Goal: Navigation & Orientation: Find specific page/section

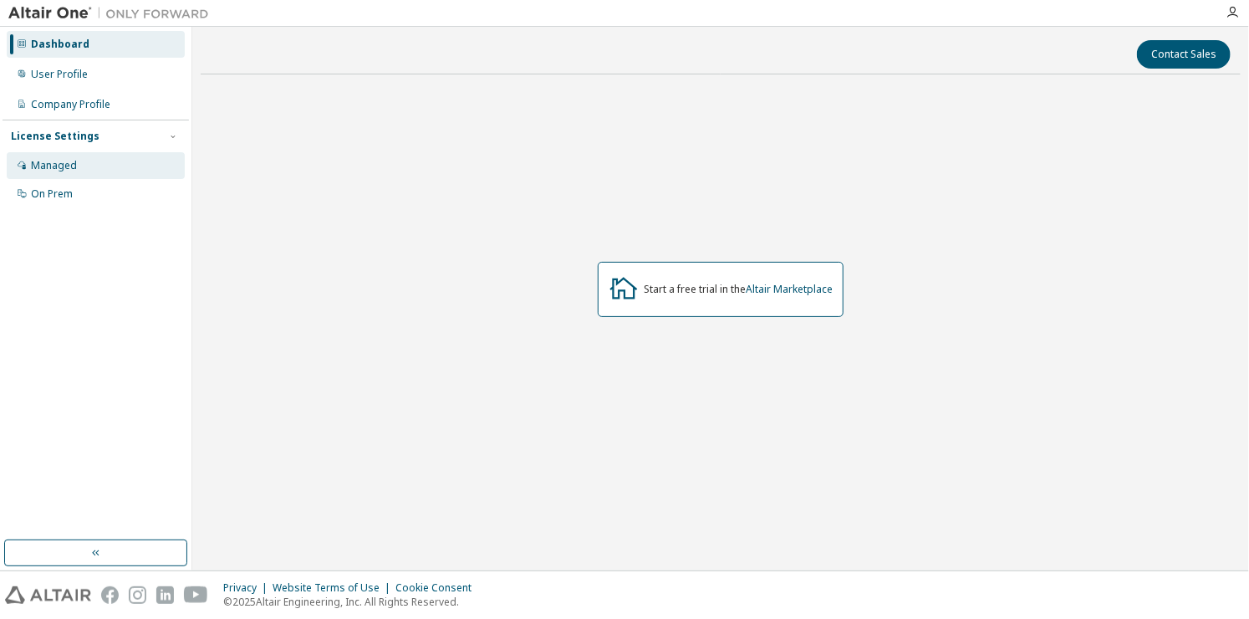
click at [113, 167] on div "Managed" at bounding box center [96, 165] width 178 height 27
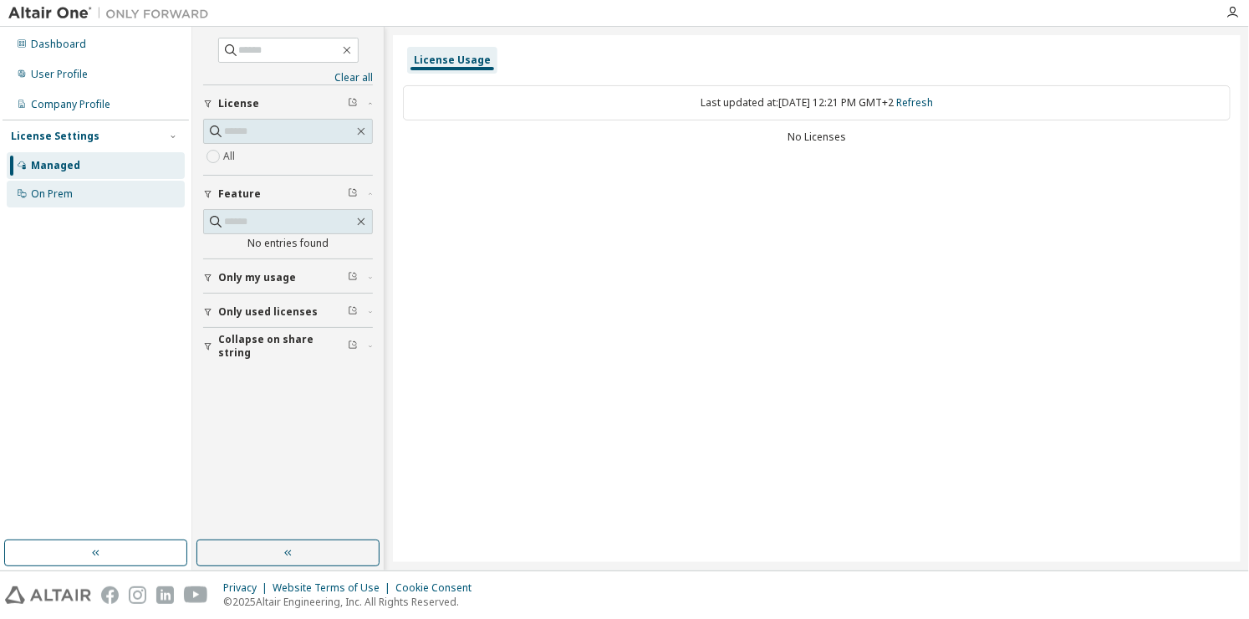
click at [116, 185] on div "On Prem" at bounding box center [96, 194] width 178 height 27
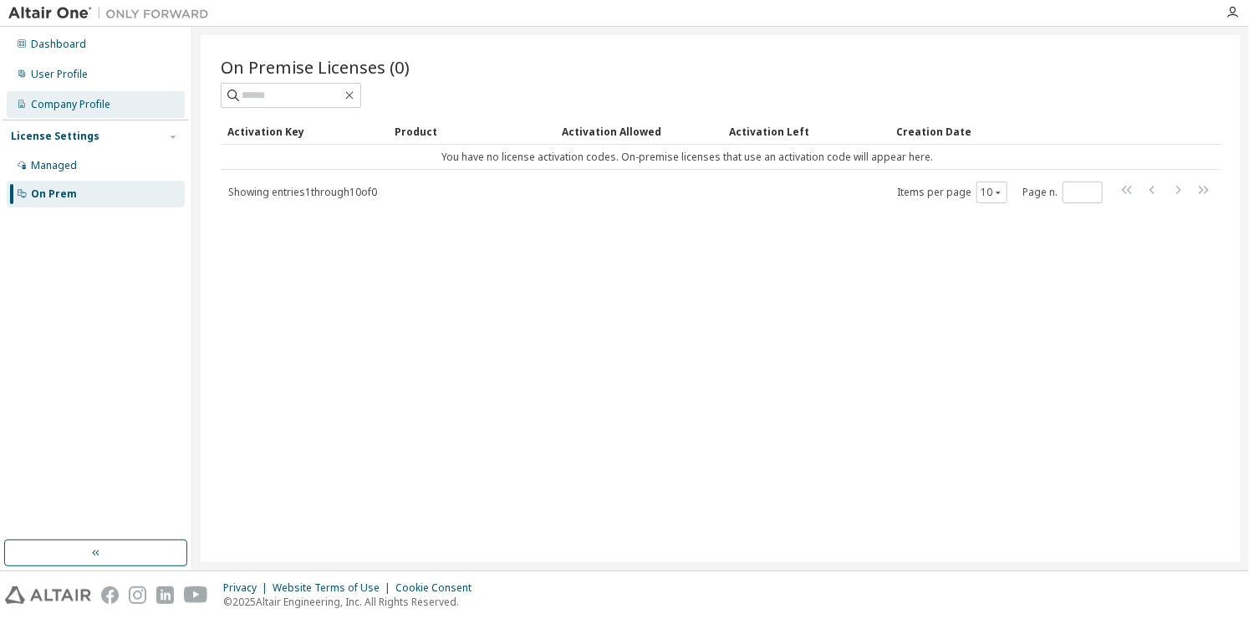
click at [132, 107] on div "Company Profile" at bounding box center [96, 104] width 178 height 27
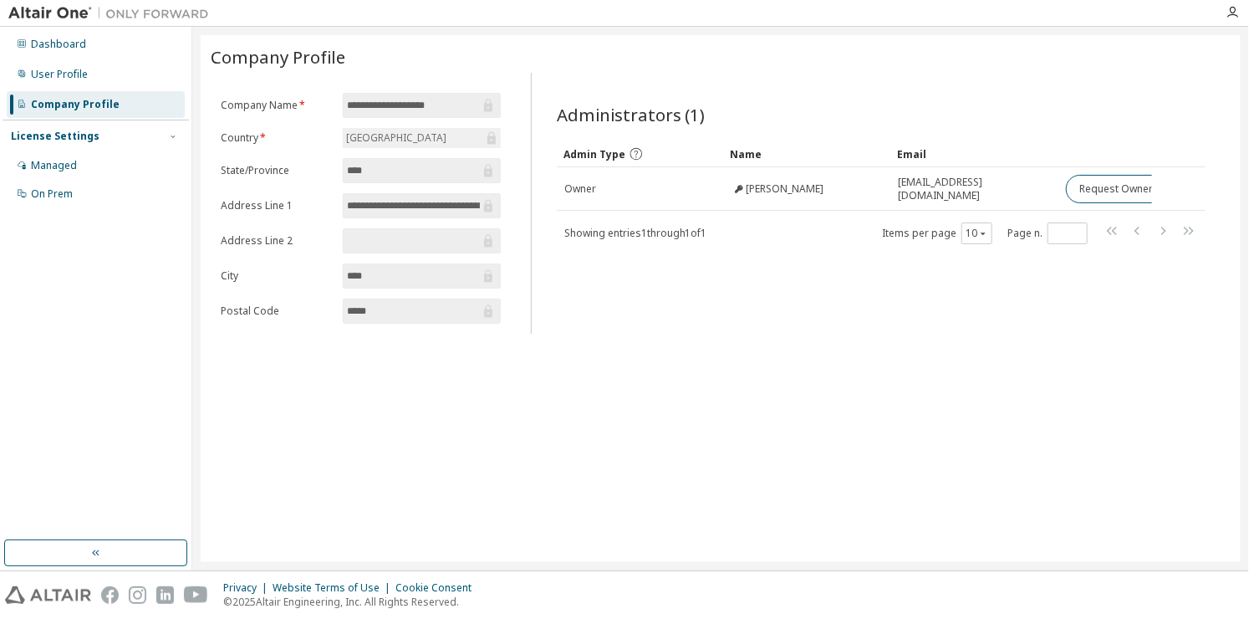
click at [389, 244] on input "text" at bounding box center [413, 240] width 133 height 17
click at [79, 79] on div "User Profile" at bounding box center [59, 74] width 57 height 13
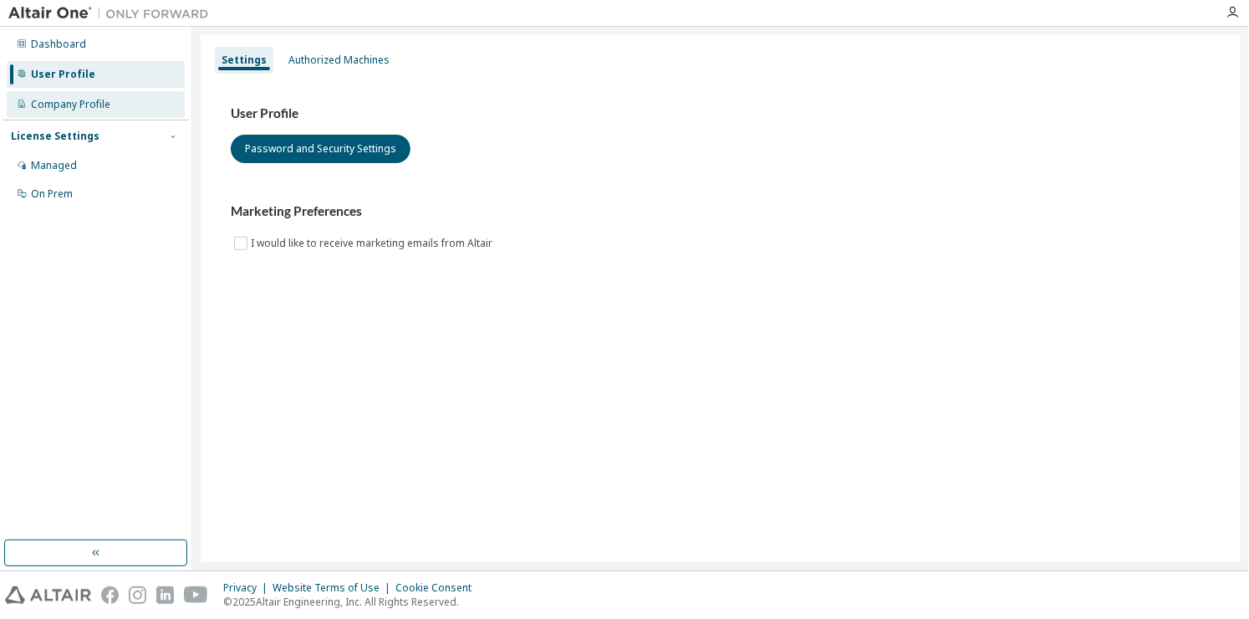
click at [83, 98] on div "Company Profile" at bounding box center [70, 104] width 79 height 13
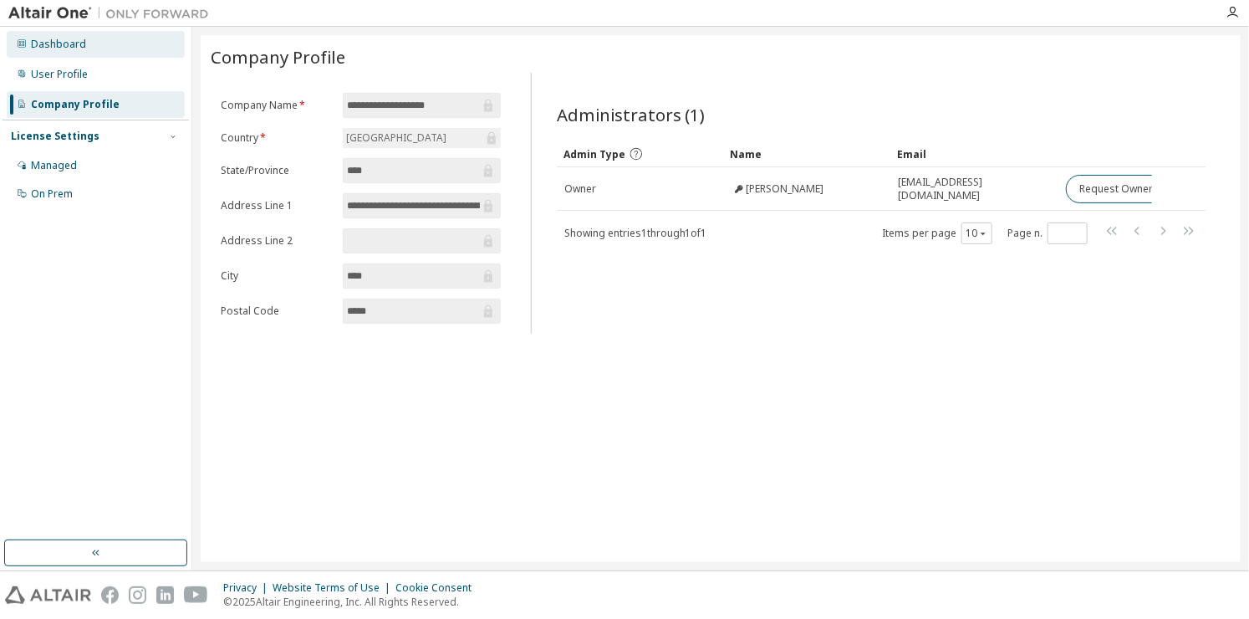
click at [88, 53] on div "Dashboard" at bounding box center [96, 44] width 178 height 27
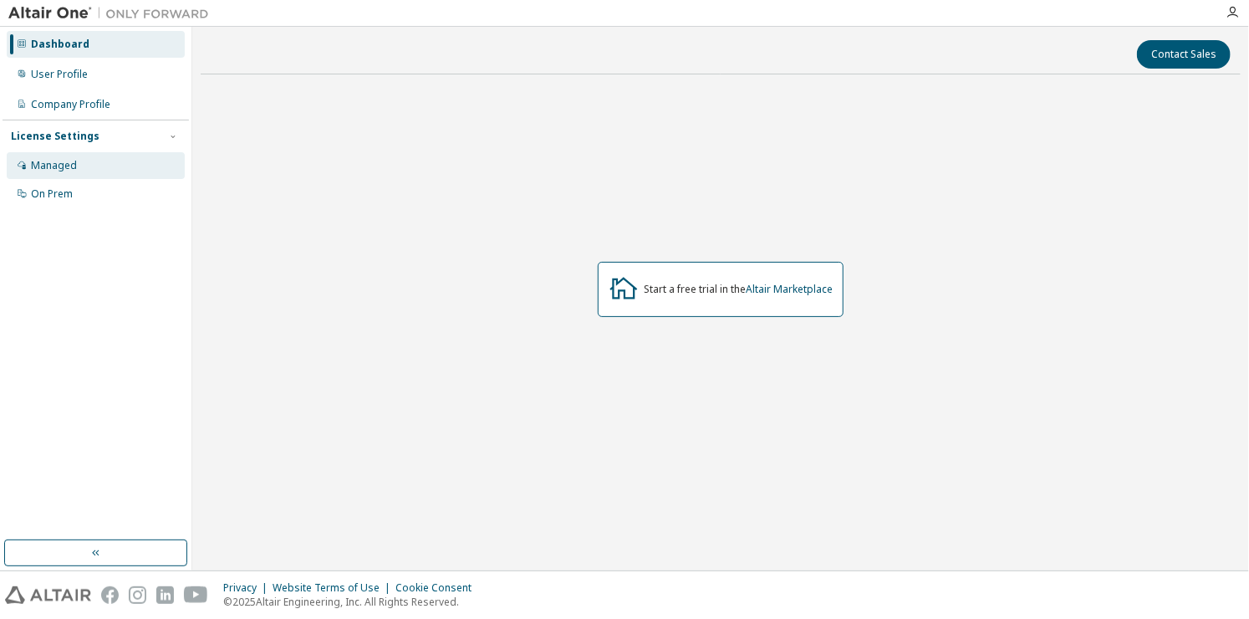
click at [95, 155] on div "Managed" at bounding box center [96, 165] width 178 height 27
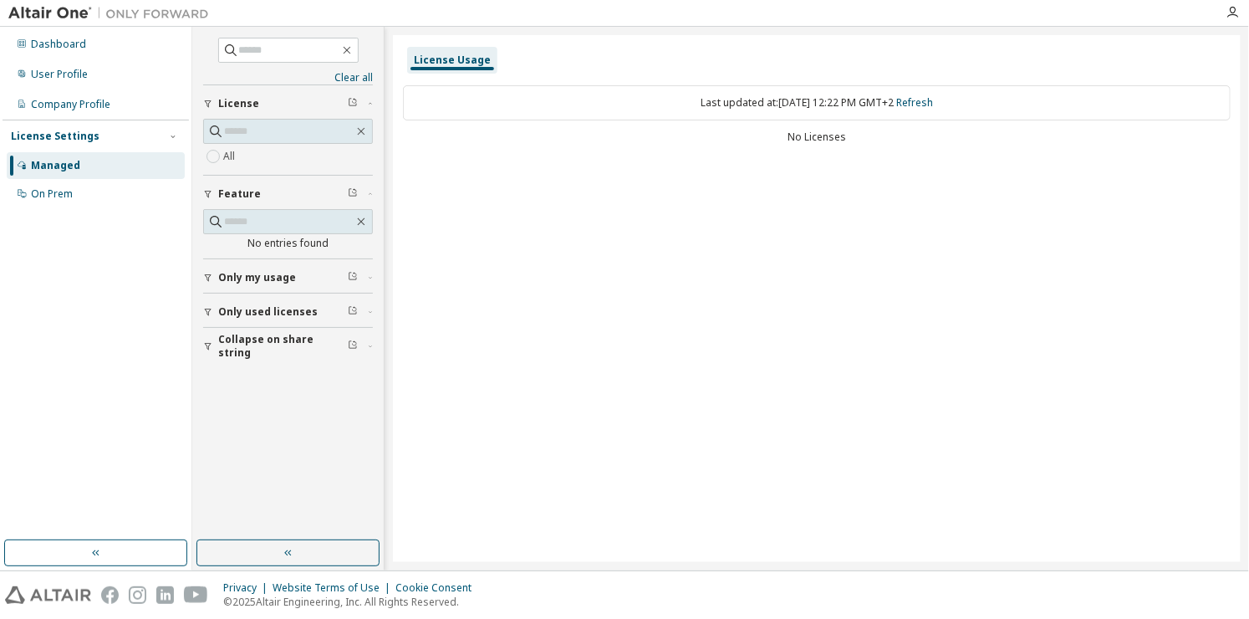
click at [207, 312] on icon "button" at bounding box center [208, 312] width 10 height 10
click at [207, 313] on icon "button" at bounding box center [208, 312] width 7 height 8
click at [205, 285] on button "Only my usage" at bounding box center [288, 277] width 170 height 37
click at [206, 283] on button "Only my usage" at bounding box center [288, 277] width 170 height 37
